Goal: Information Seeking & Learning: Learn about a topic

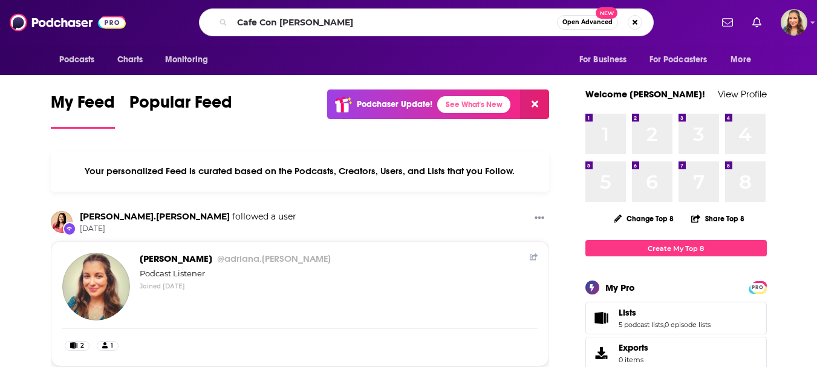
type input "Cafe Con [PERSON_NAME]"
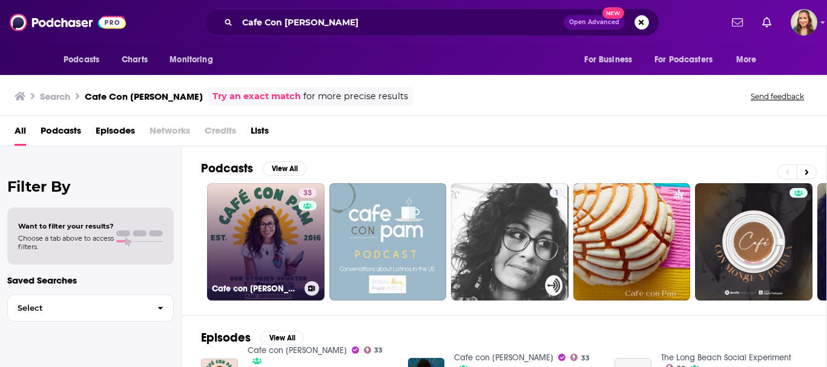
click at [283, 251] on link "33 Cafe con [PERSON_NAME]" at bounding box center [265, 241] width 117 height 117
